Goal: Task Accomplishment & Management: Manage account settings

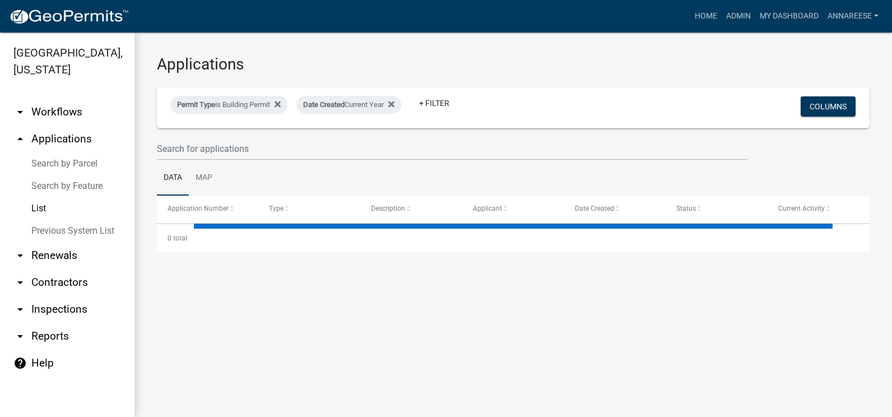
select select "3: 100"
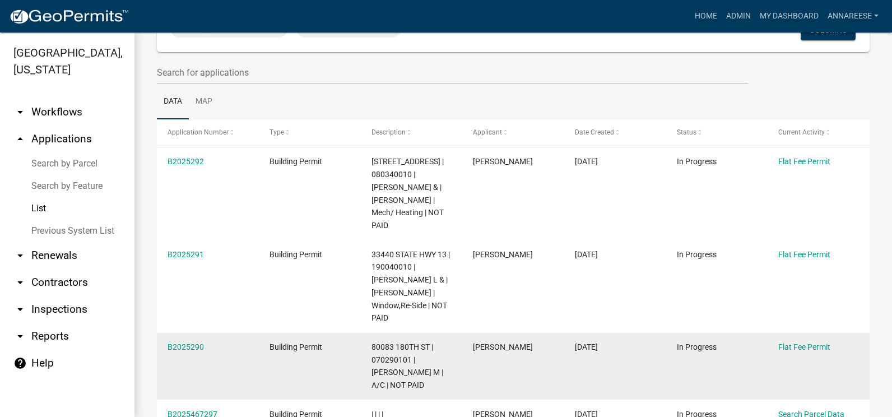
scroll to position [56, 0]
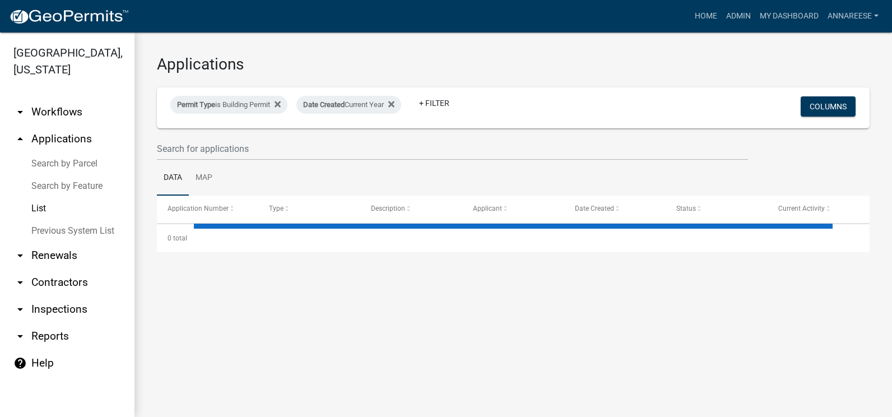
select select "3: 100"
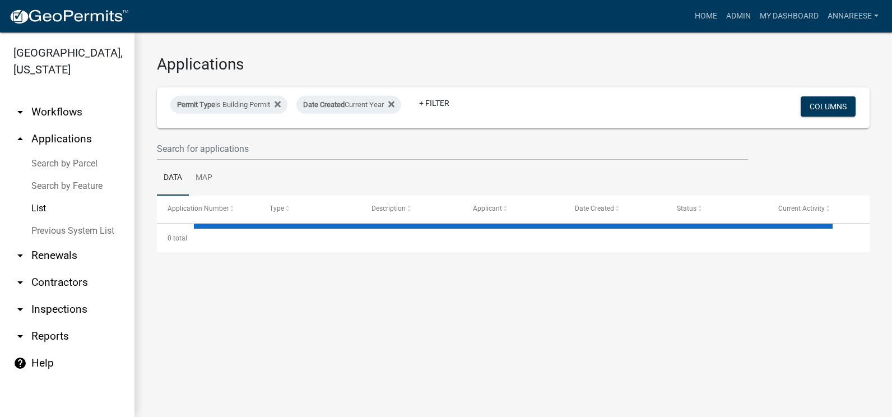
select select "3: 100"
